Goal: Find specific page/section: Find specific page/section

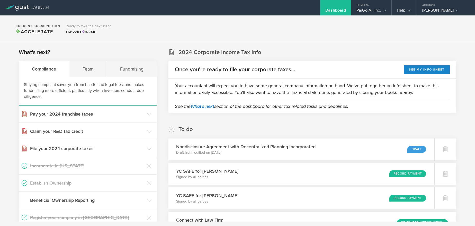
scroll to position [0, 0]
click at [380, 8] on div "ParGo AI, Inc." at bounding box center [371, 12] width 30 height 8
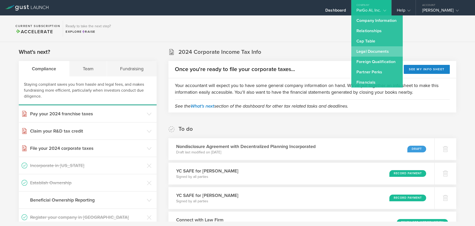
click at [379, 52] on link "Legal Documents" at bounding box center [376, 51] width 51 height 10
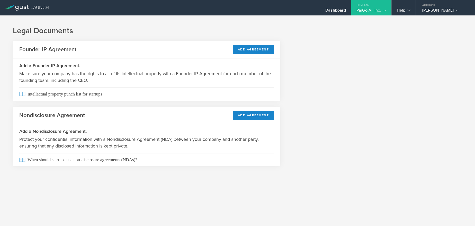
click at [17, 6] on icon at bounding box center [26, 8] width 43 height 6
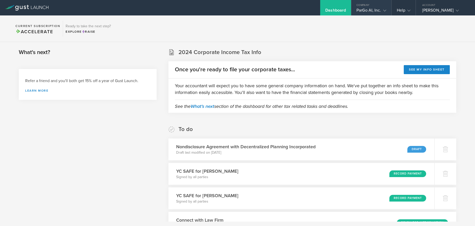
click at [380, 7] on div "Company" at bounding box center [371, 4] width 40 height 8
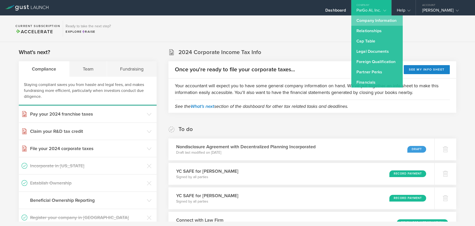
click at [373, 20] on link "Company Information" at bounding box center [376, 20] width 51 height 10
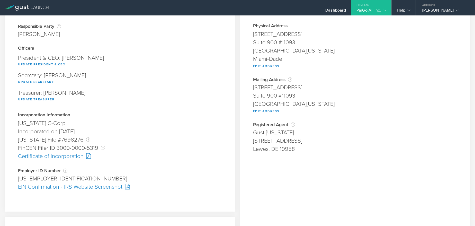
scroll to position [42, 0]
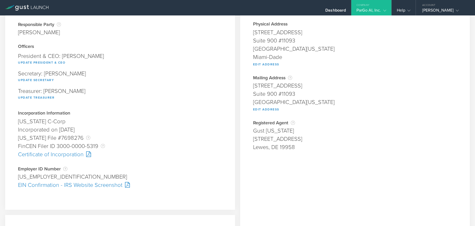
click at [74, 154] on div "Certificate of Incorporation" at bounding box center [120, 154] width 204 height 8
